Goal: Book appointment/travel/reservation

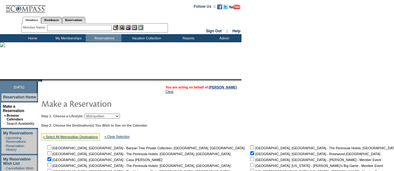
click at [120, 116] on select "Beach Leisure Metropolitan Mountain OIAL for Adventure OIAL for Couples OIAL fo…" at bounding box center [101, 116] width 35 height 5
select select "Beach"
click at [95, 114] on select "Beach Leisure Metropolitan Mountain OIAL for Adventure OIAL for Couples OIAL fo…" at bounding box center [101, 116] width 35 height 5
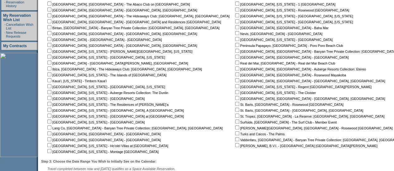
scroll to position [140, 0]
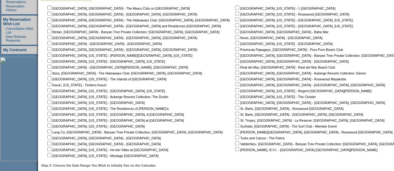
click at [51, 6] on input "checkbox" at bounding box center [49, 8] width 4 height 4
click at [51, 7] on input "checkbox" at bounding box center [49, 8] width 4 height 4
checkbox input "false"
click at [51, 91] on input "checkbox" at bounding box center [49, 90] width 4 height 4
checkbox input "true"
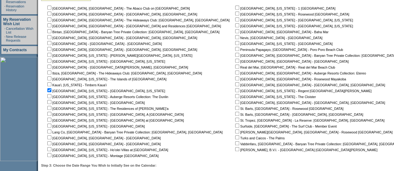
click at [235, 7] on input "checkbox" at bounding box center [237, 8] width 4 height 4
checkbox input "true"
click at [51, 78] on input "checkbox" at bounding box center [49, 79] width 4 height 4
checkbox input "true"
click at [51, 54] on input "checkbox" at bounding box center [49, 55] width 4 height 4
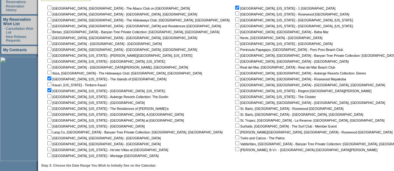
checkbox input "true"
click at [51, 62] on input "checkbox" at bounding box center [49, 61] width 4 height 4
checkbox input "true"
click at [235, 26] on input "checkbox" at bounding box center [237, 25] width 4 height 4
checkbox input "true"
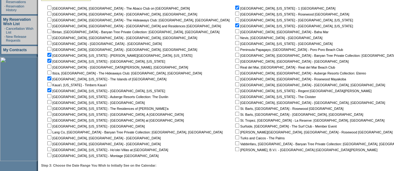
click at [235, 96] on input "checkbox" at bounding box center [237, 96] width 4 height 4
checkbox input "true"
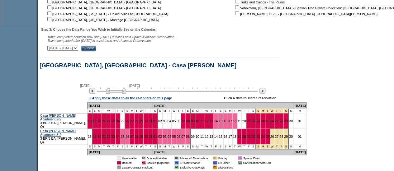
scroll to position [268, 0]
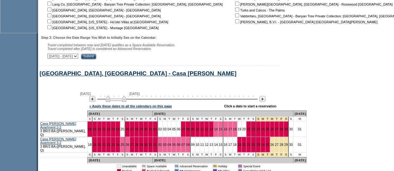
click at [78, 58] on select "[DATE] - [DATE] [DATE] - [DATE] [DATE] - [DATE] [DATE] - [DATE] [DATE] - [DATE]…" at bounding box center [62, 56] width 31 height 5
select select "[DATE]|[DATE]"
click at [50, 55] on select "[DATE] - [DATE] [DATE] - [DATE] [DATE] - [DATE] [DATE] - [DATE] [DATE] - [DATE]…" at bounding box center [62, 56] width 31 height 5
click at [96, 59] on input "Submit" at bounding box center [88, 57] width 15 height 6
